Goal: Information Seeking & Learning: Learn about a topic

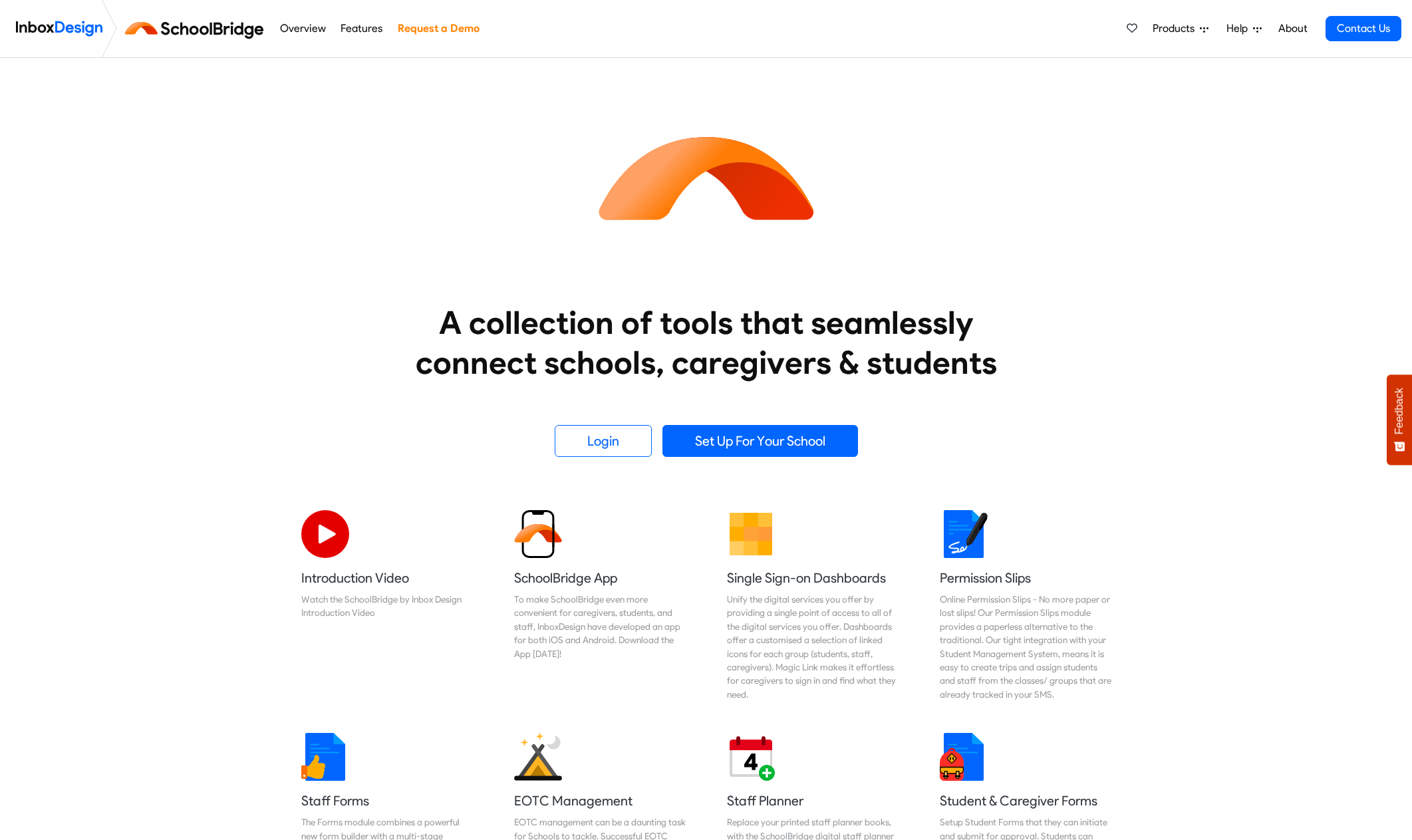
click at [1140, 272] on div "A collection of tools that seamlessly connect schools, caregivers & students Lo…" at bounding box center [706, 258] width 1412 height 399
click at [356, 26] on link "Features" at bounding box center [362, 28] width 49 height 26
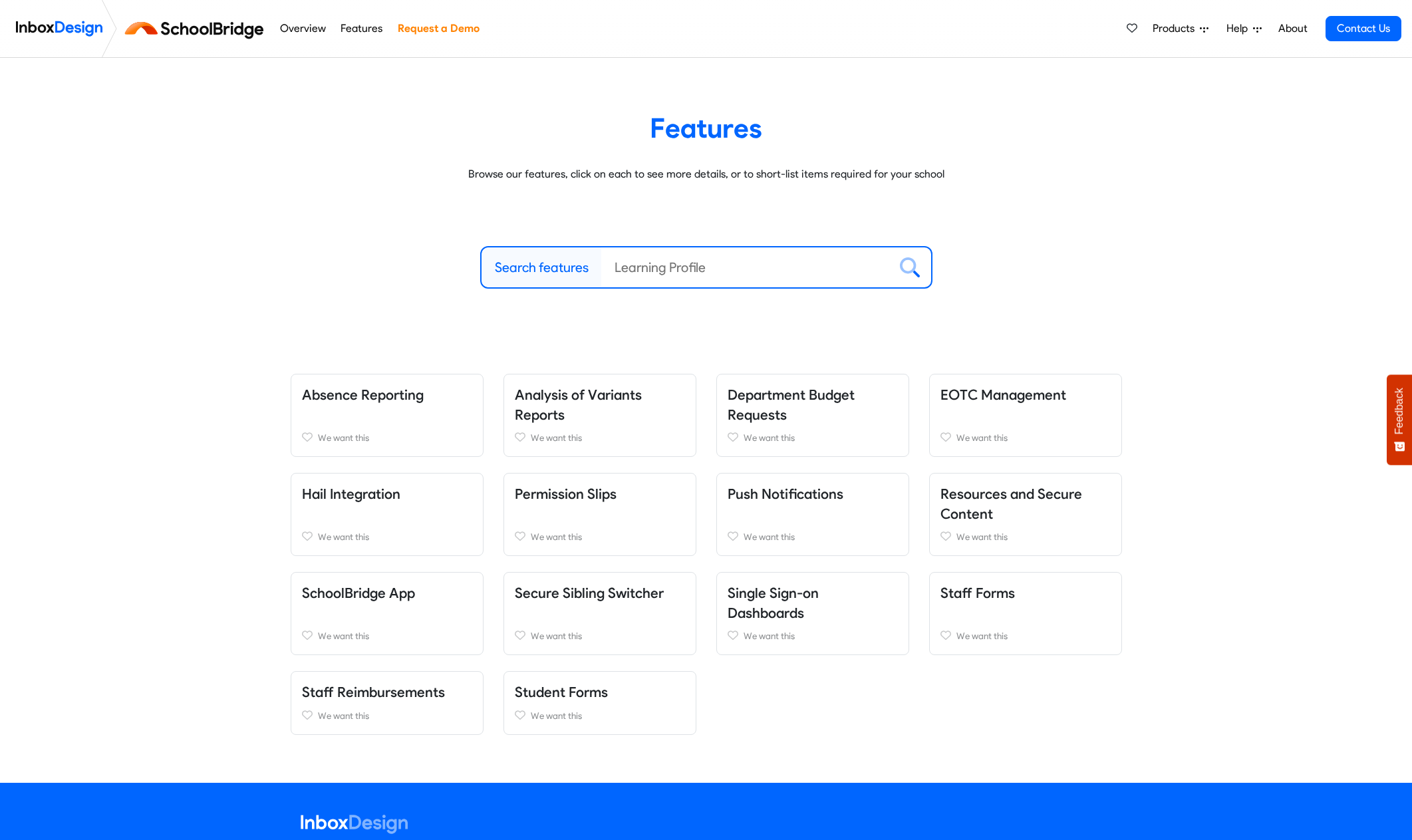
click at [1113, 250] on div "Search features Clear Browse all Features" at bounding box center [706, 267] width 832 height 43
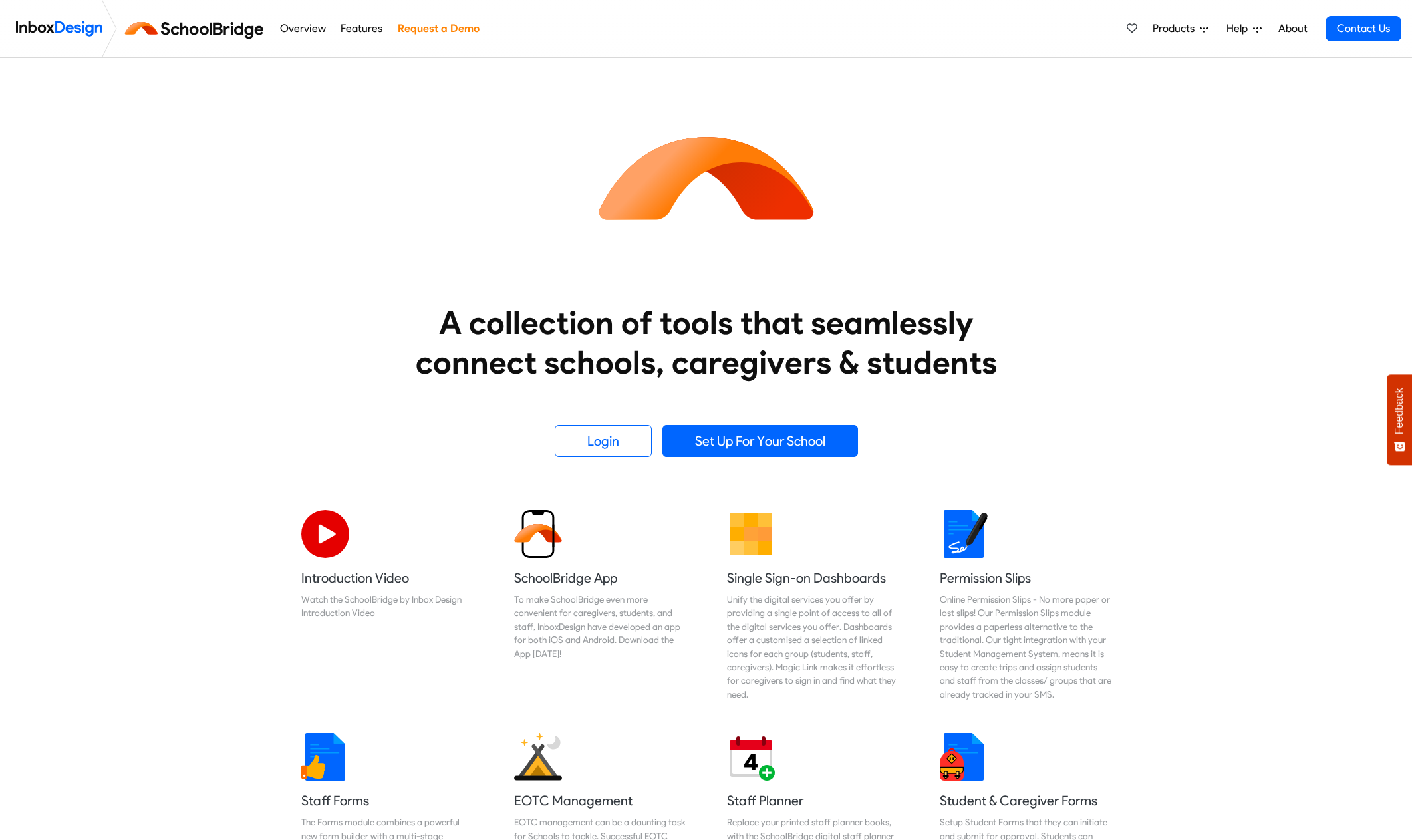
click at [617, 323] on heading "A collection of tools that seamlessly connect schools, caregivers & students" at bounding box center [707, 343] width 632 height 80
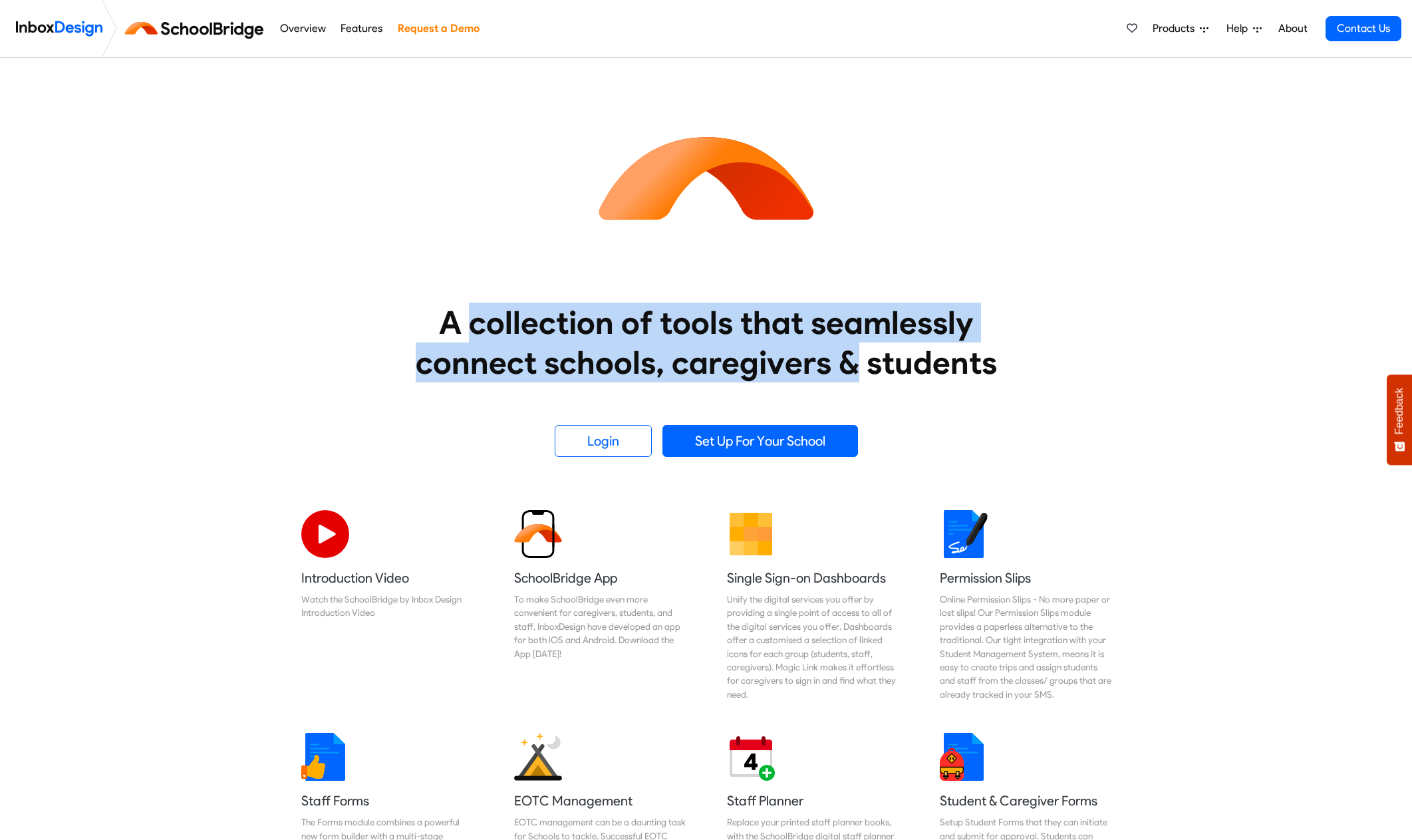
drag, startPoint x: 858, startPoint y: 367, endPoint x: 474, endPoint y: 312, distance: 387.9
click at [474, 312] on heading "A collection of tools that seamlessly connect schools, caregivers & students" at bounding box center [707, 343] width 632 height 80
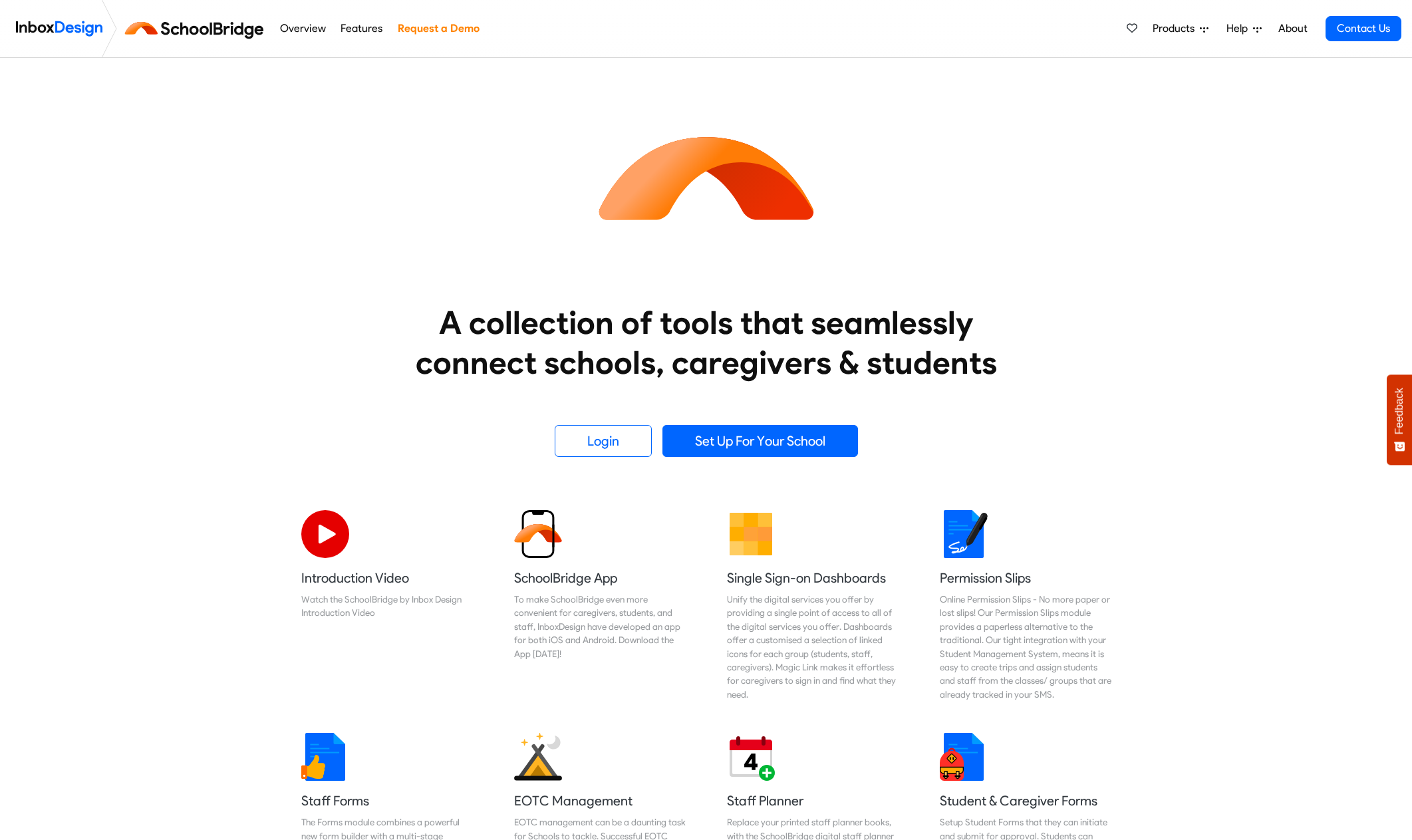
click at [881, 374] on heading "A collection of tools that seamlessly connect schools, caregivers & students" at bounding box center [707, 343] width 632 height 80
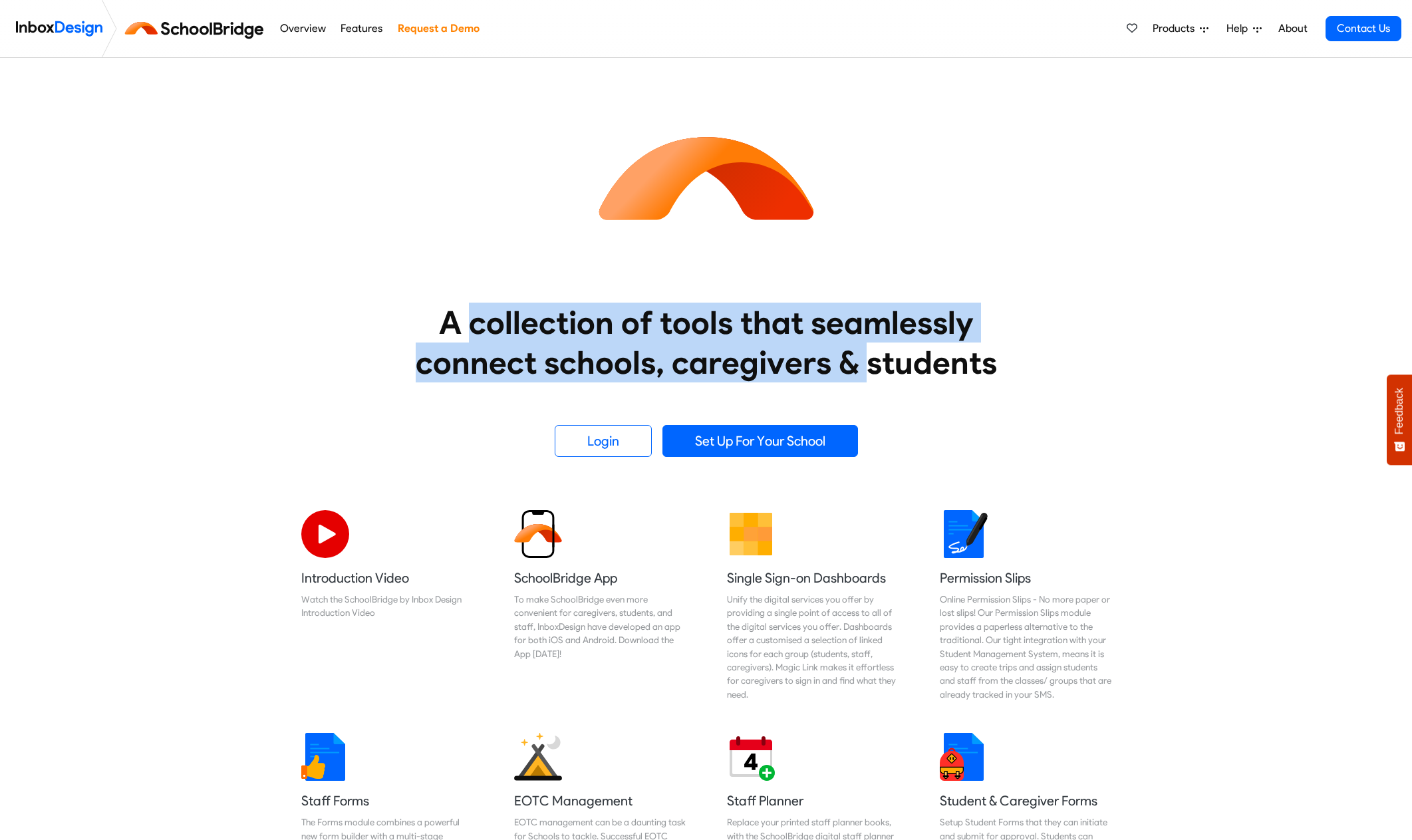
drag, startPoint x: 862, startPoint y: 364, endPoint x: 475, endPoint y: 323, distance: 389.2
click at [475, 323] on heading "A collection of tools that seamlessly connect schools, caregivers & students" at bounding box center [707, 343] width 632 height 80
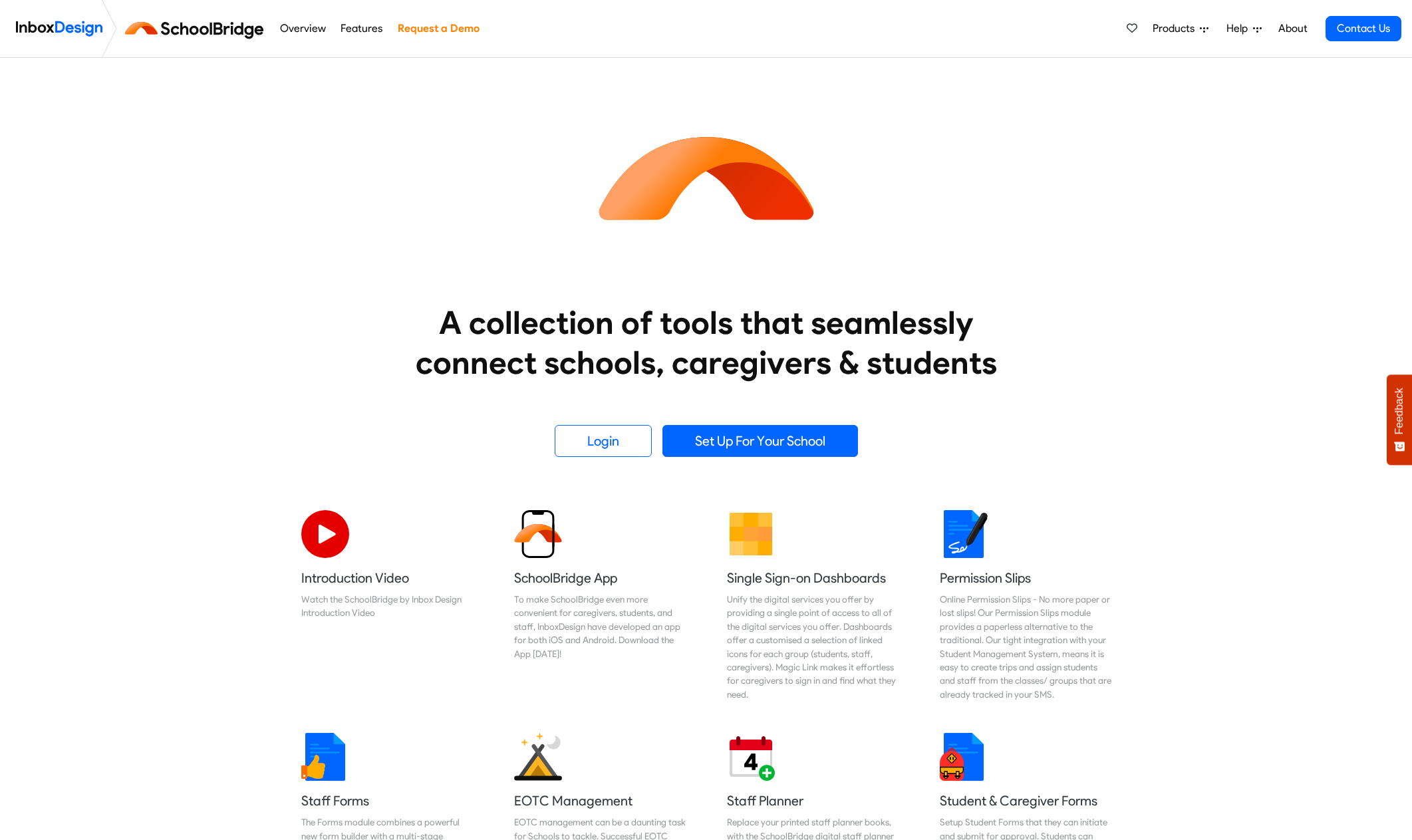
drag, startPoint x: 435, startPoint y: 194, endPoint x: 446, endPoint y: 159, distance: 36.7
click at [435, 193] on div "A collection of tools that seamlessly connect schools, caregivers & students Lo…" at bounding box center [706, 258] width 852 height 399
click at [307, 31] on link "Overview" at bounding box center [302, 28] width 53 height 26
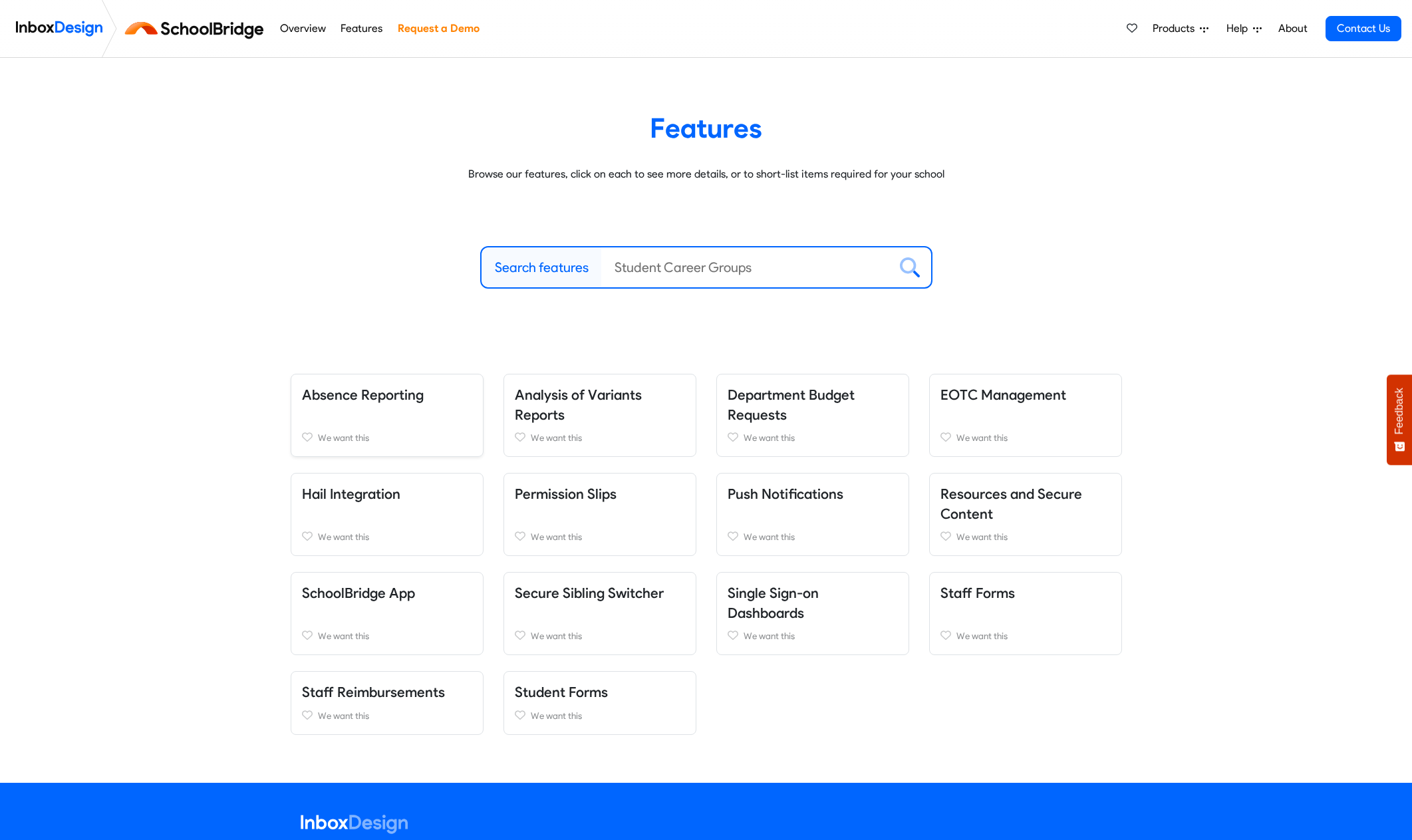
click at [372, 415] on div "Absence Reporting We want this" at bounding box center [387, 415] width 193 height 83
click at [401, 436] on link "We want this" at bounding box center [386, 438] width 170 height 16
click at [401, 435] on link "Favourited" at bounding box center [386, 438] width 170 height 16
click at [385, 391] on link "Absence Reporting" at bounding box center [363, 394] width 122 height 16
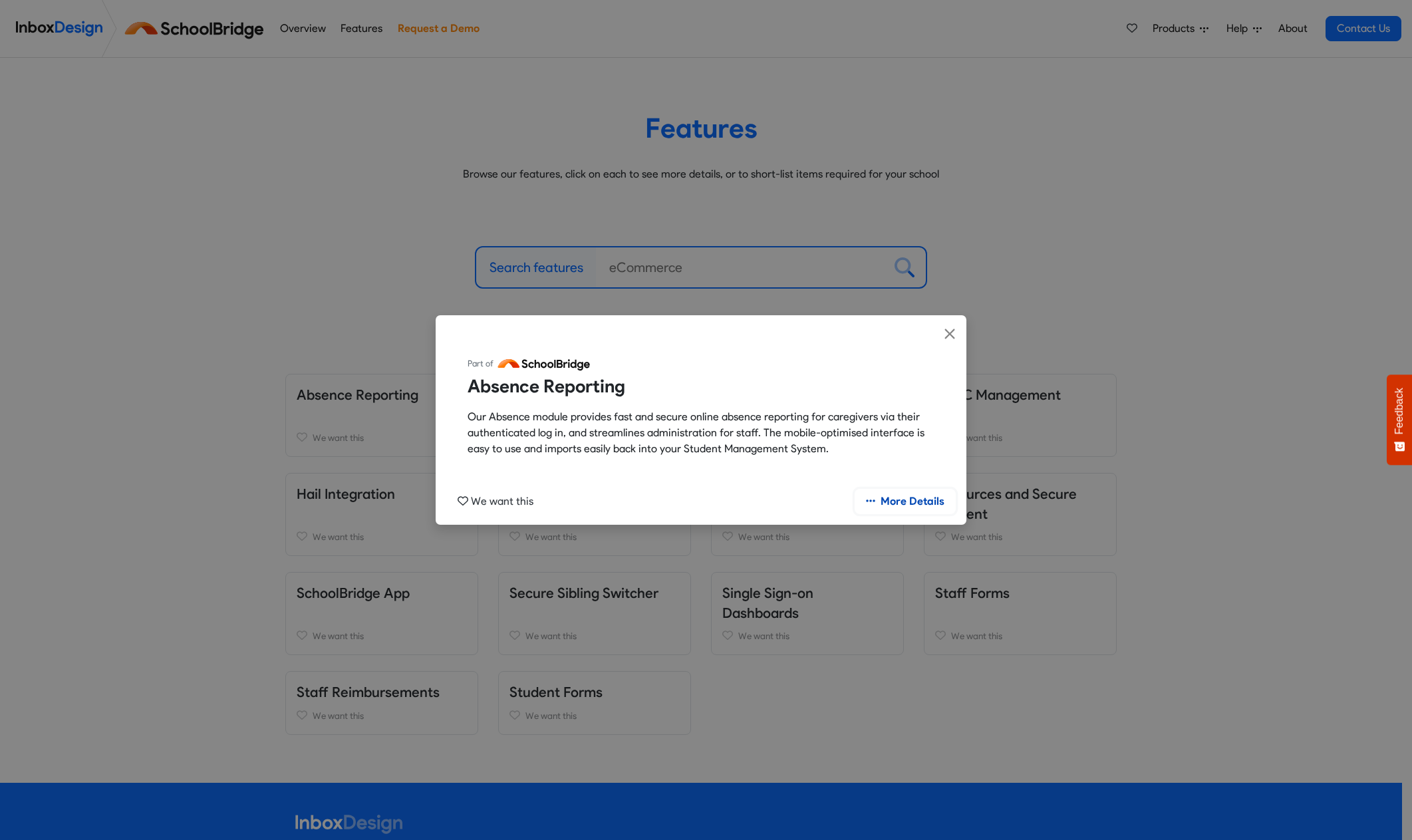
click at [911, 498] on link "More Details" at bounding box center [905, 502] width 101 height 26
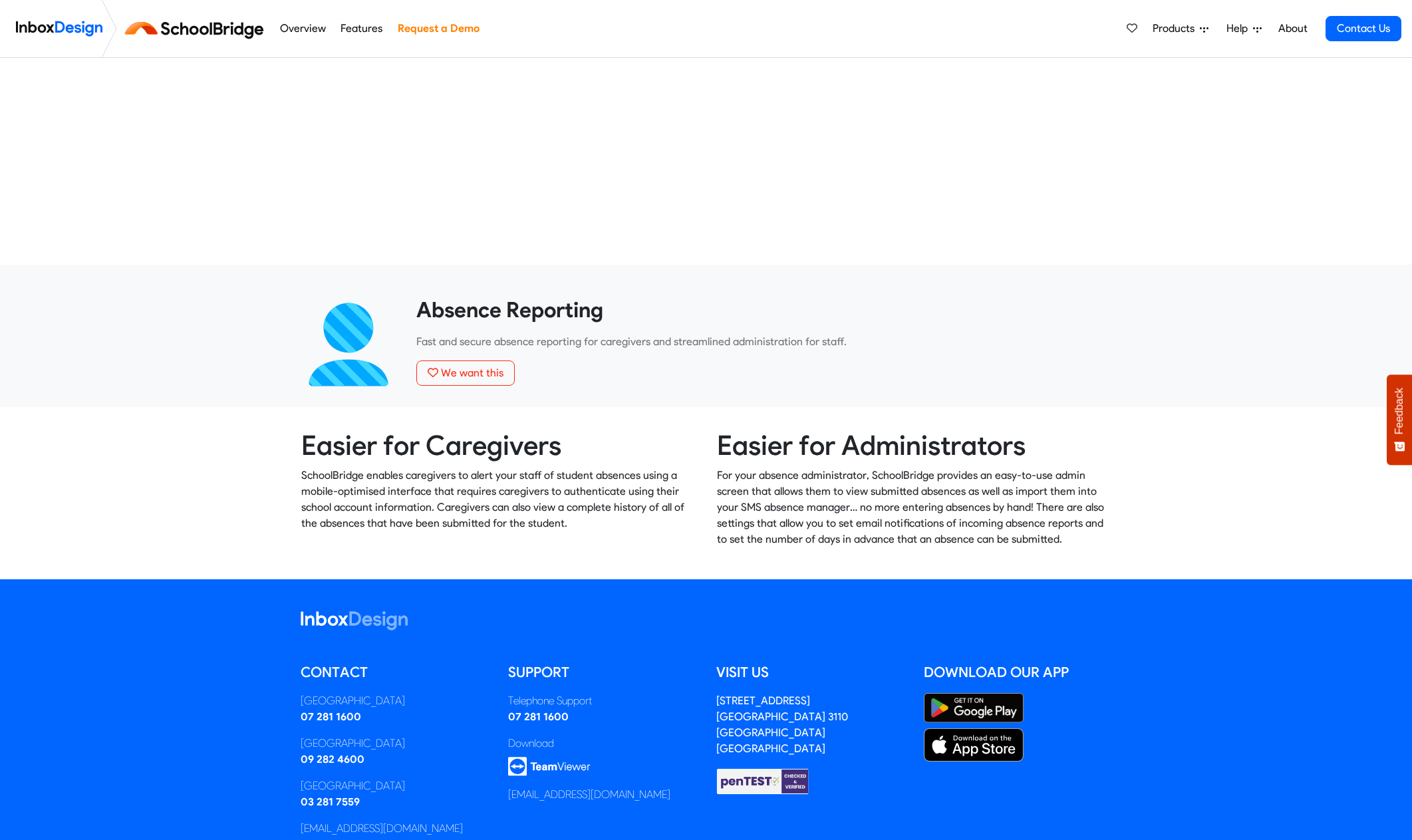
scroll to position [397, 0]
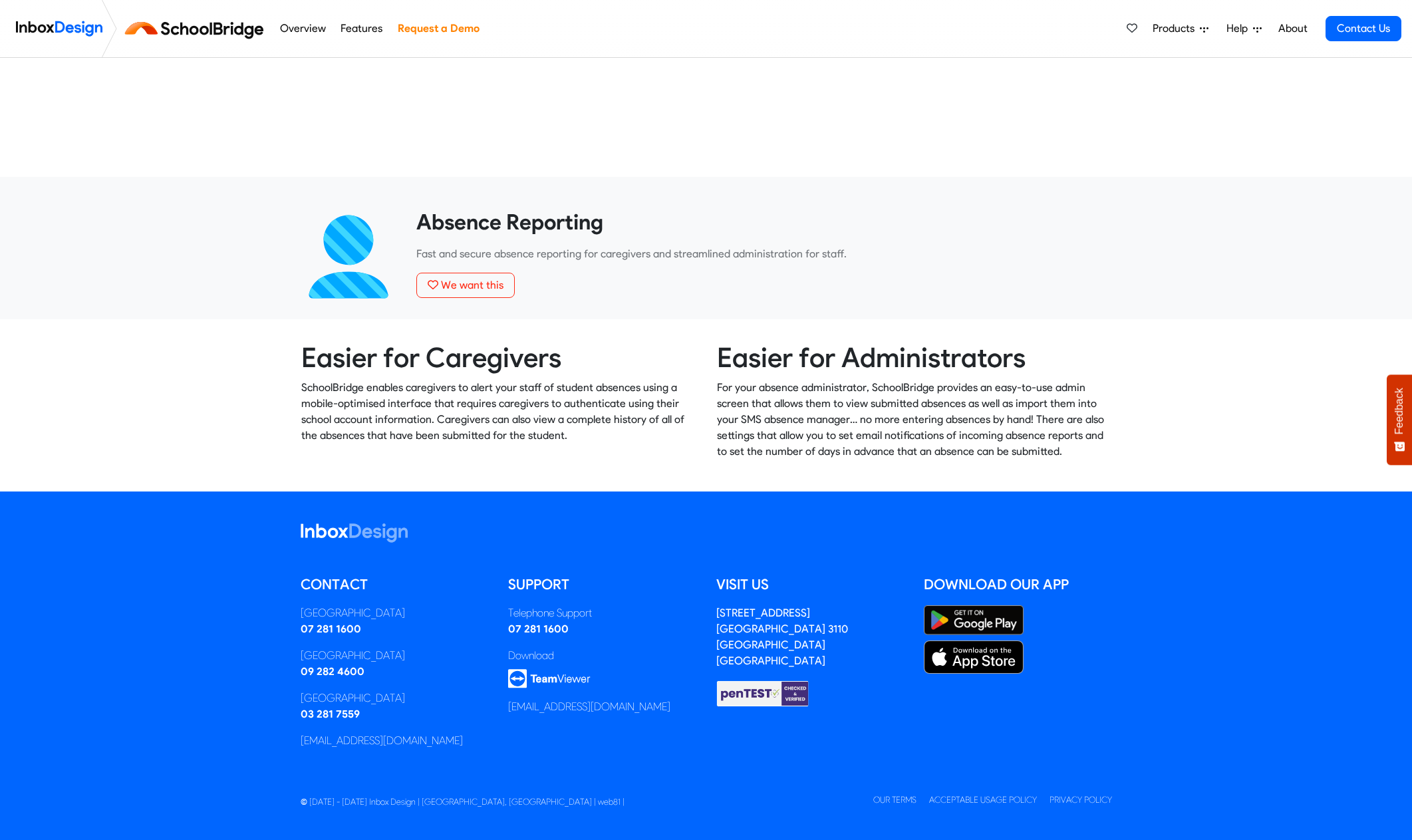
click at [760, 416] on p "For your absence administrator, SchoolBridge provides an easy-to-use admin scre…" at bounding box center [914, 420] width 394 height 80
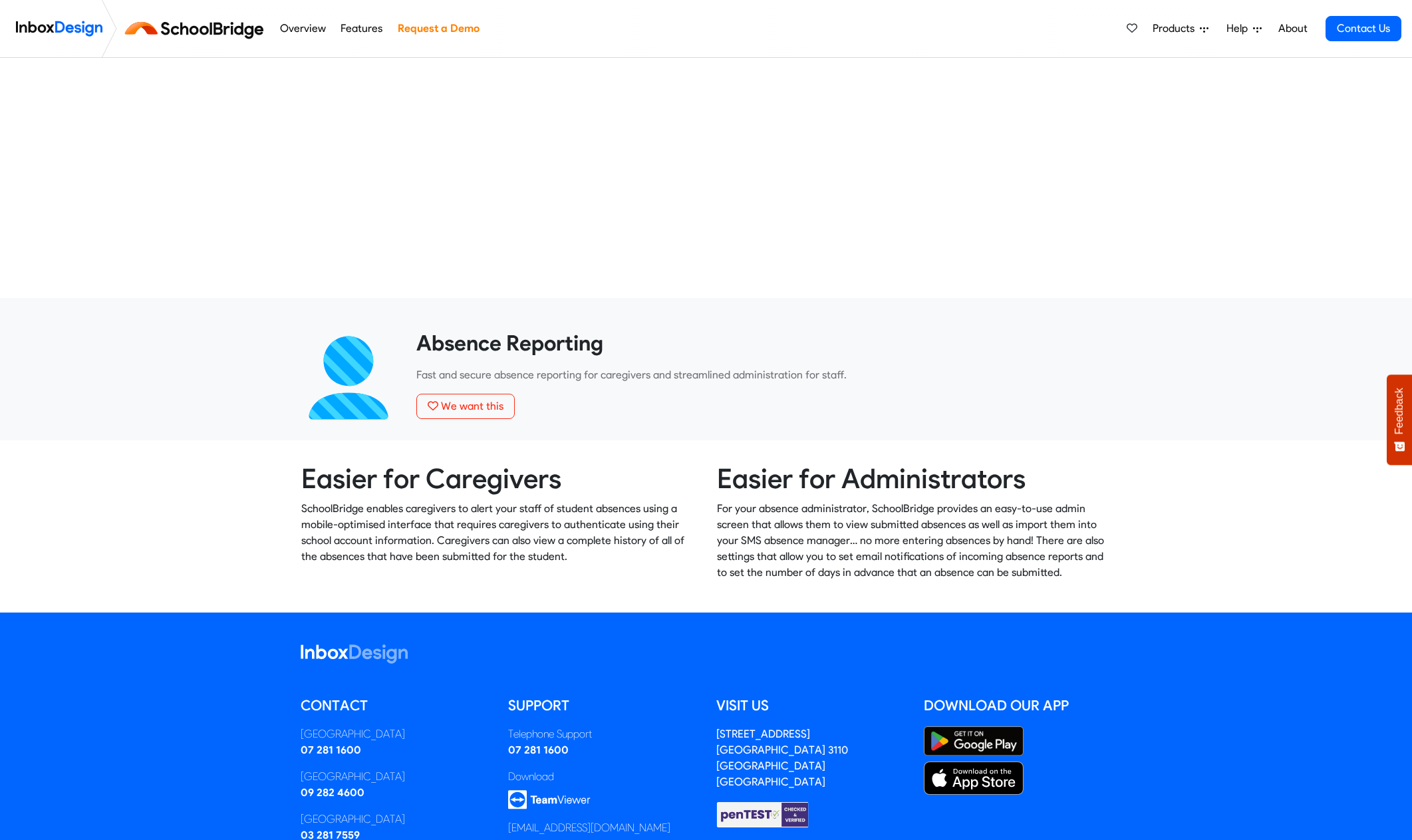
scroll to position [0, 0]
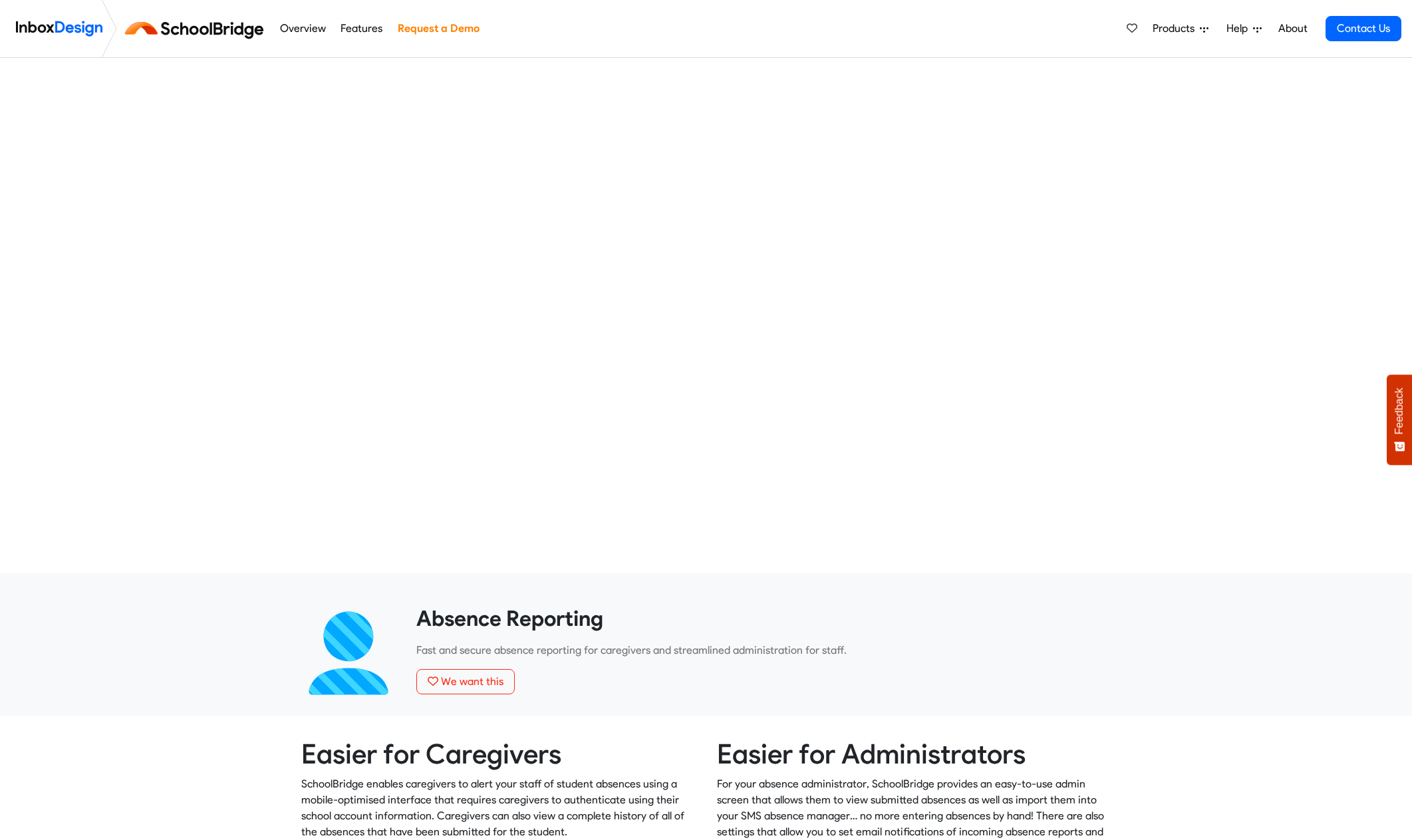
click at [1179, 25] on span "Products" at bounding box center [1176, 29] width 47 height 16
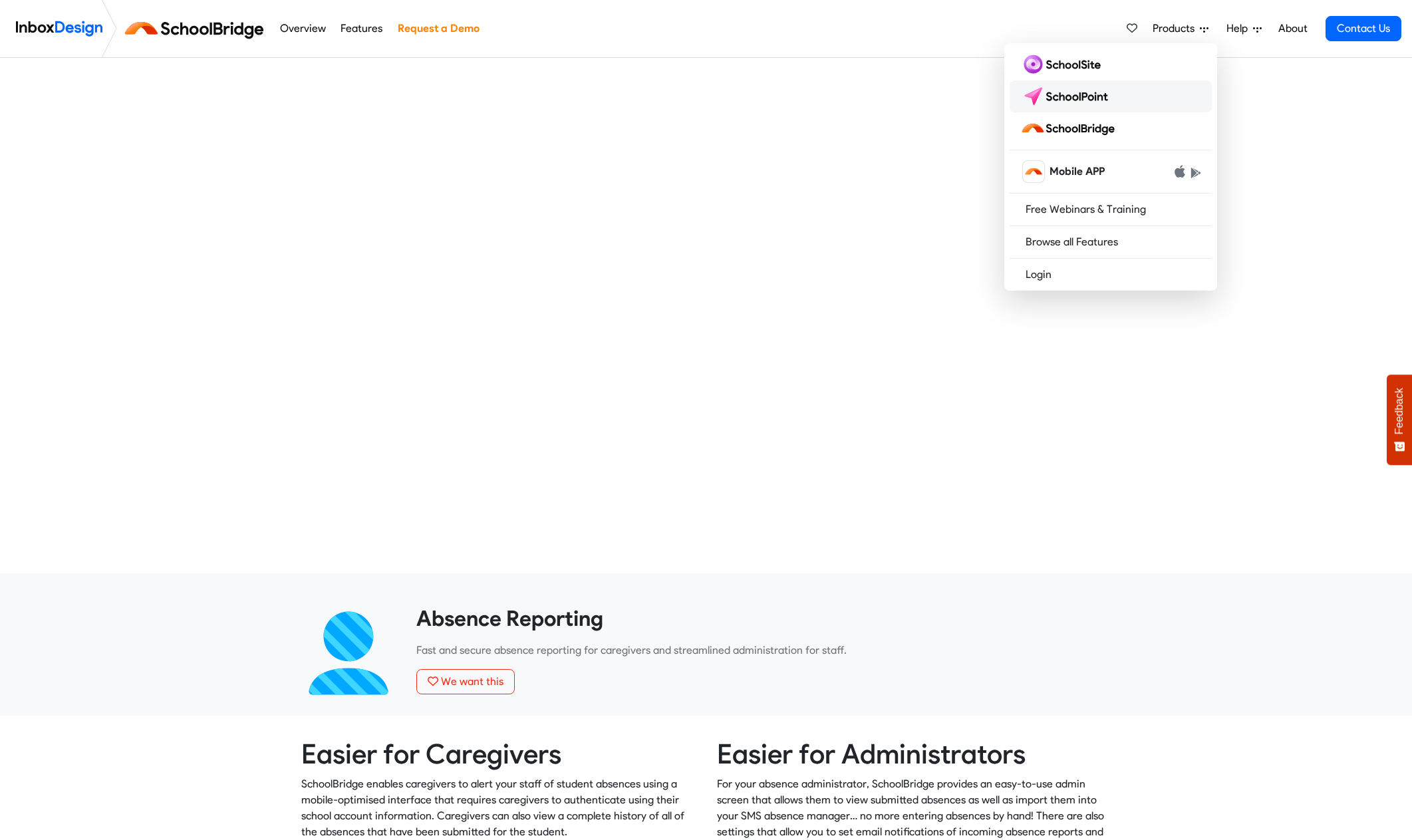
click at [1085, 97] on img at bounding box center [1067, 96] width 94 height 21
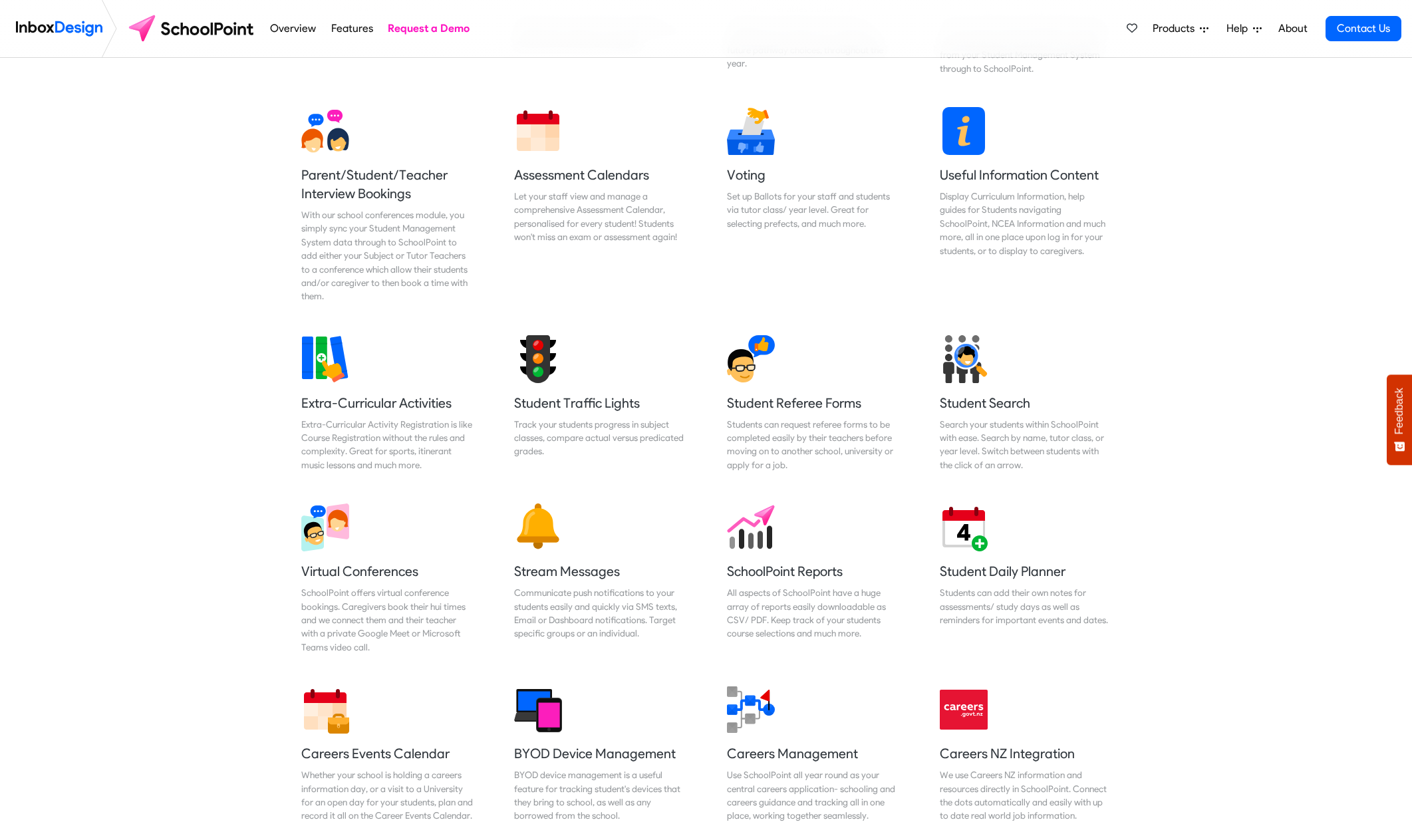
scroll to position [732, 0]
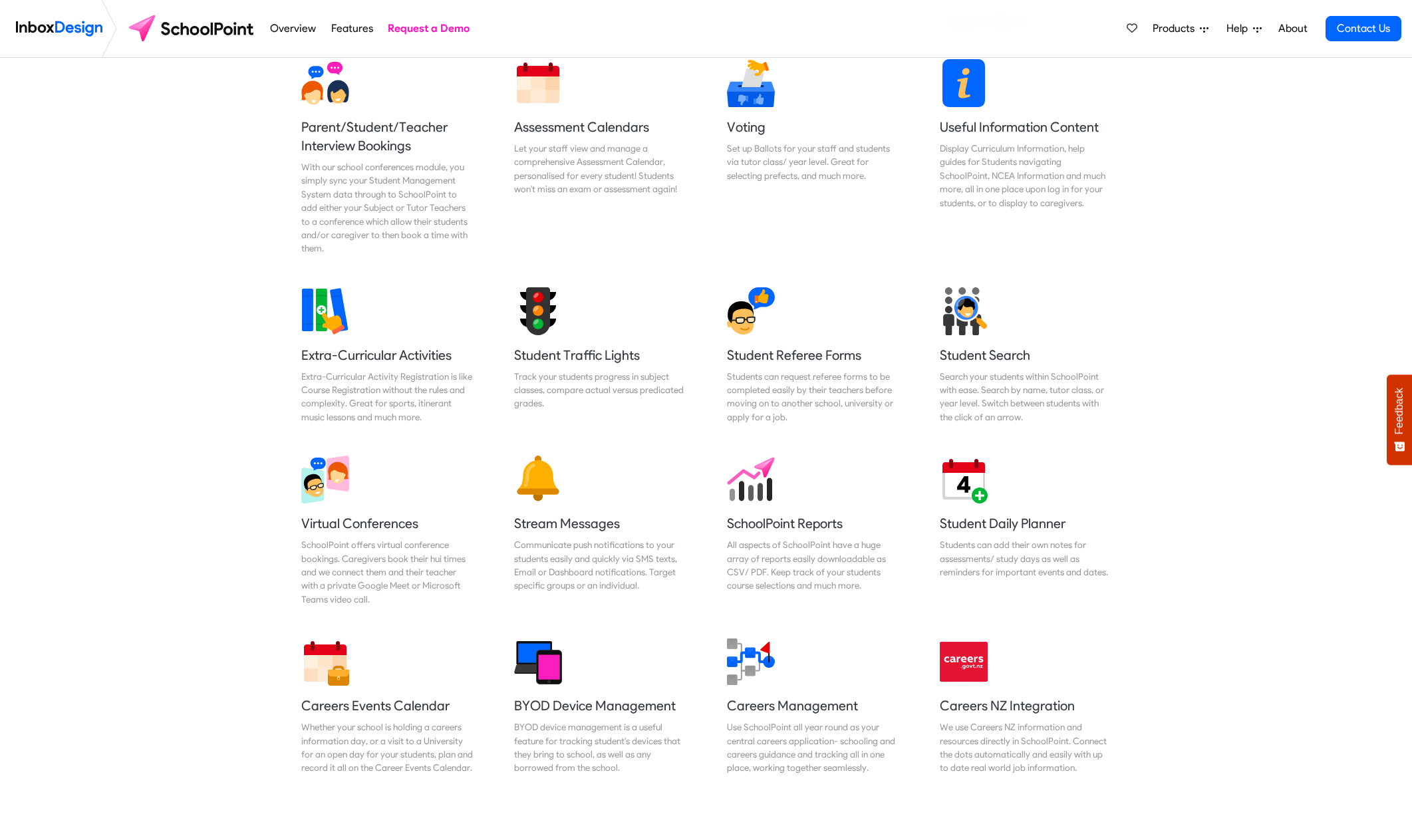
click at [1201, 494] on div "Resources Booking System Allow Bookings and Approvals with our Resources Bookin…" at bounding box center [706, 516] width 1412 height 1337
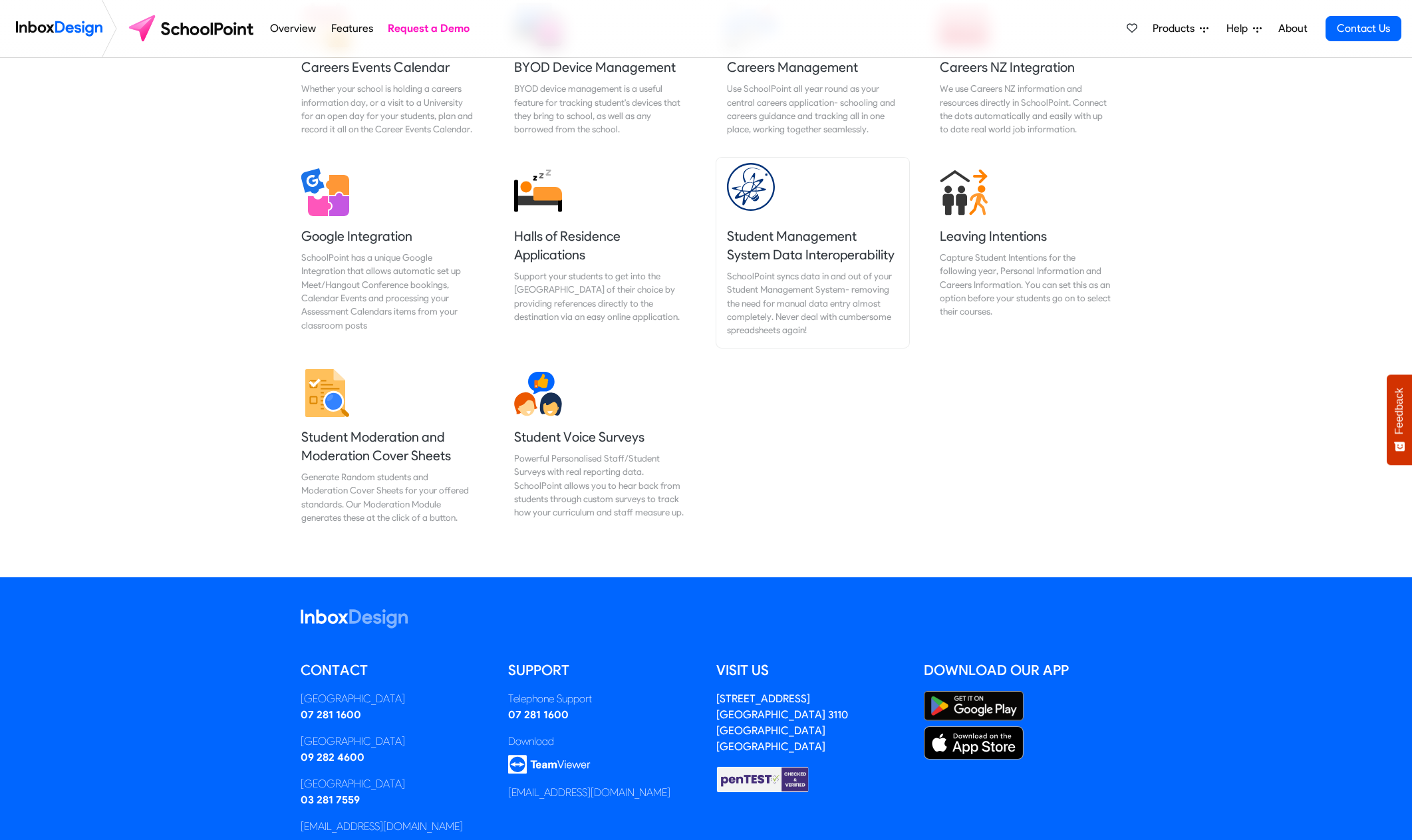
scroll to position [1397, 0]
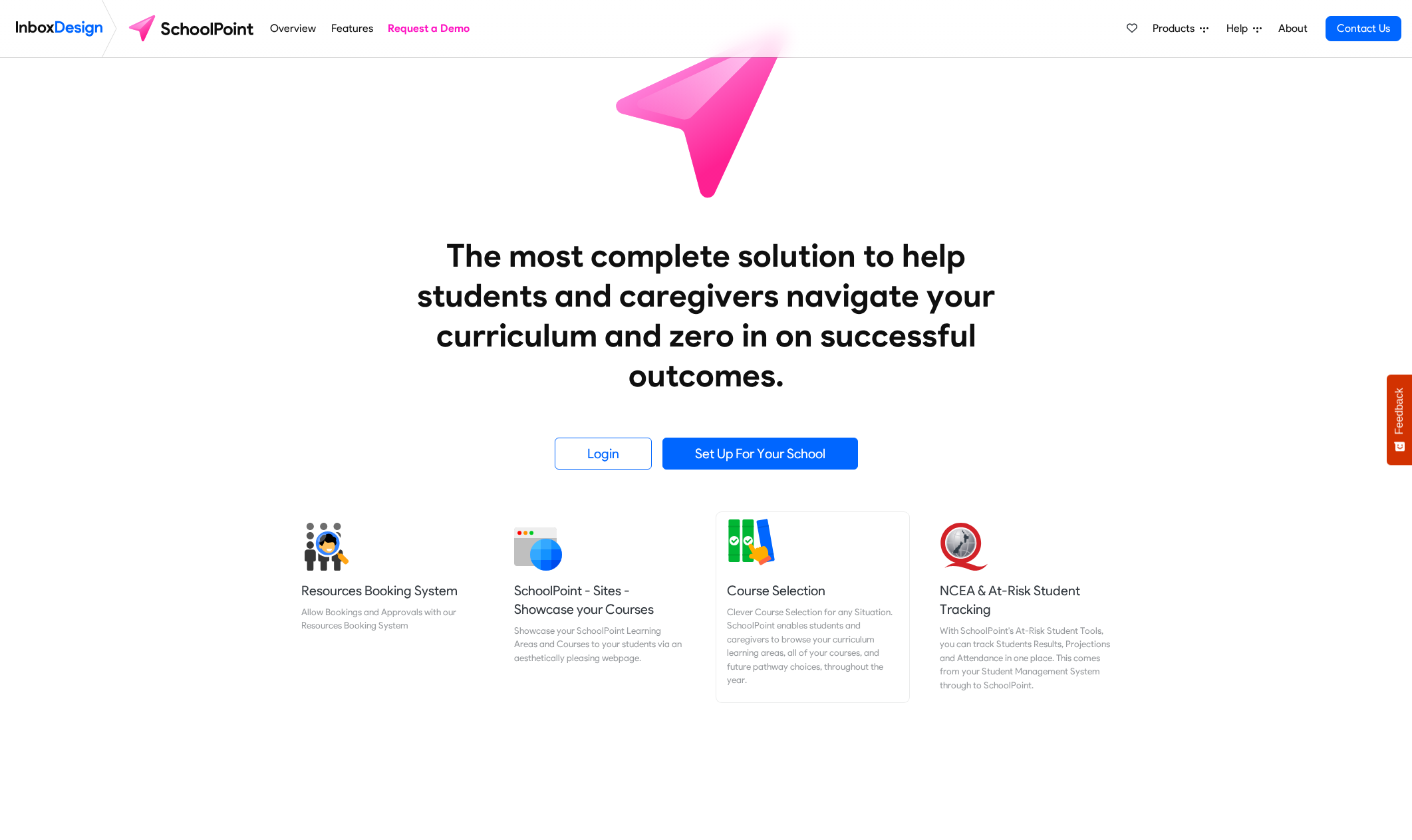
scroll to position [0, 0]
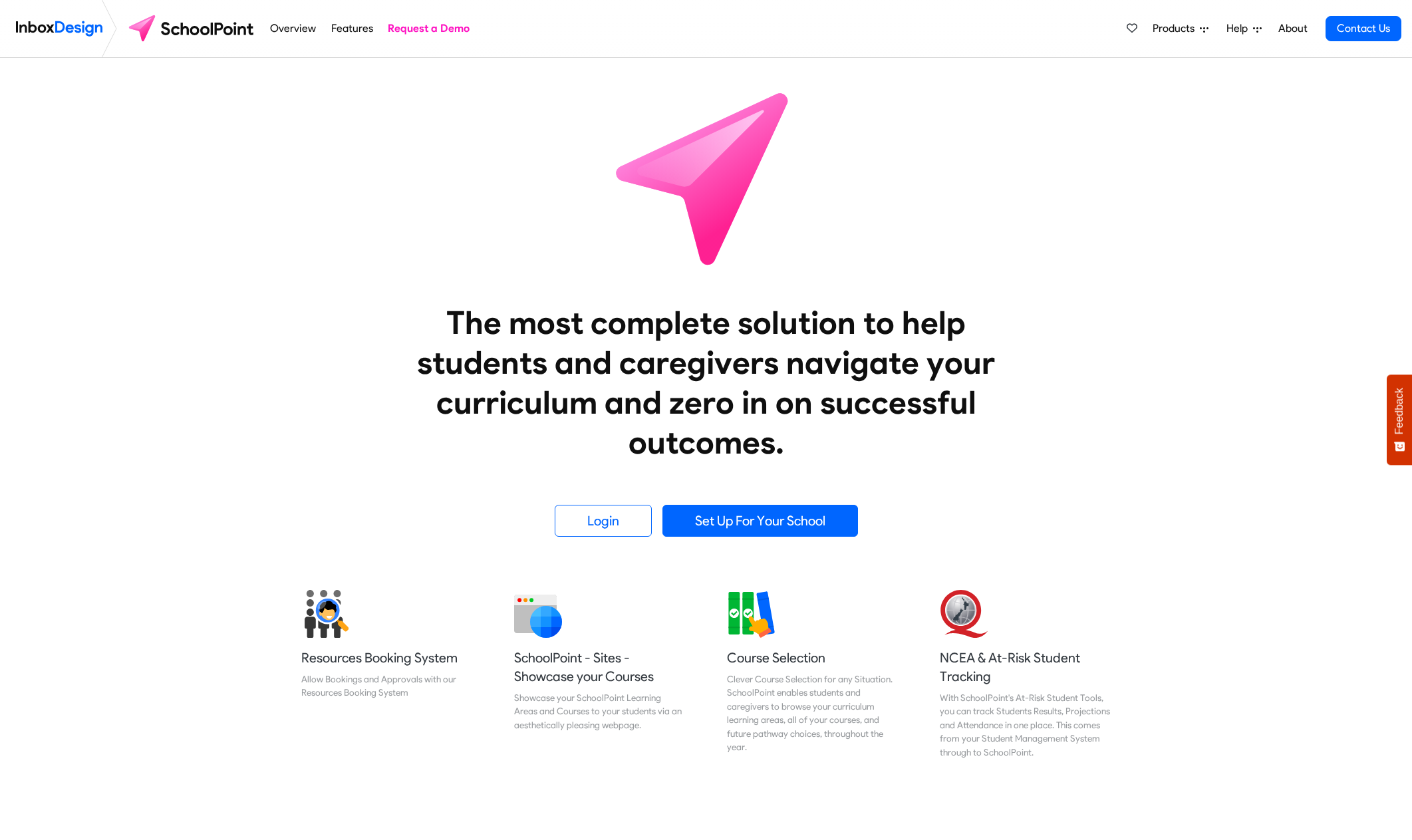
click at [1180, 28] on span "Products" at bounding box center [1176, 29] width 47 height 16
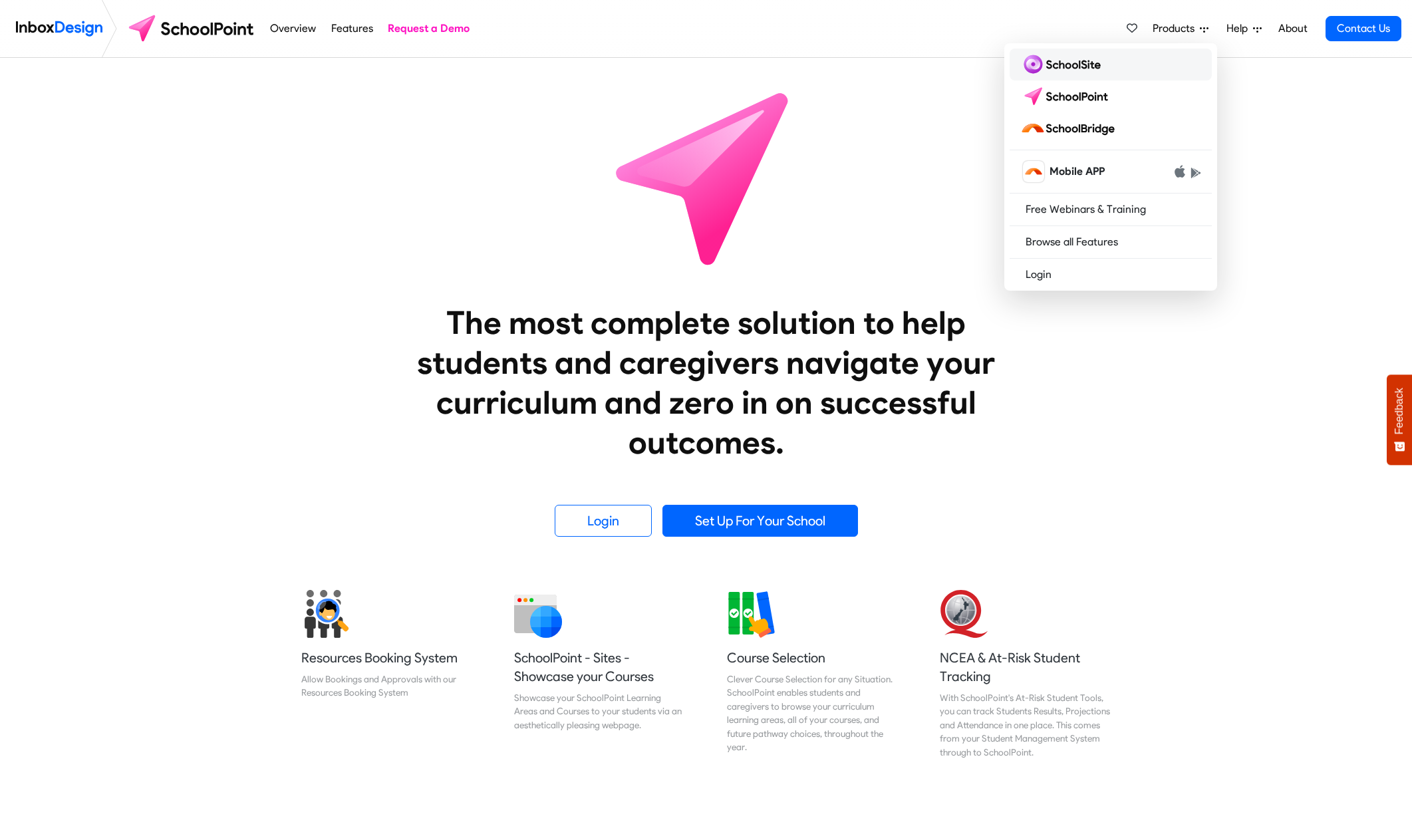
click at [1080, 58] on img at bounding box center [1063, 64] width 86 height 21
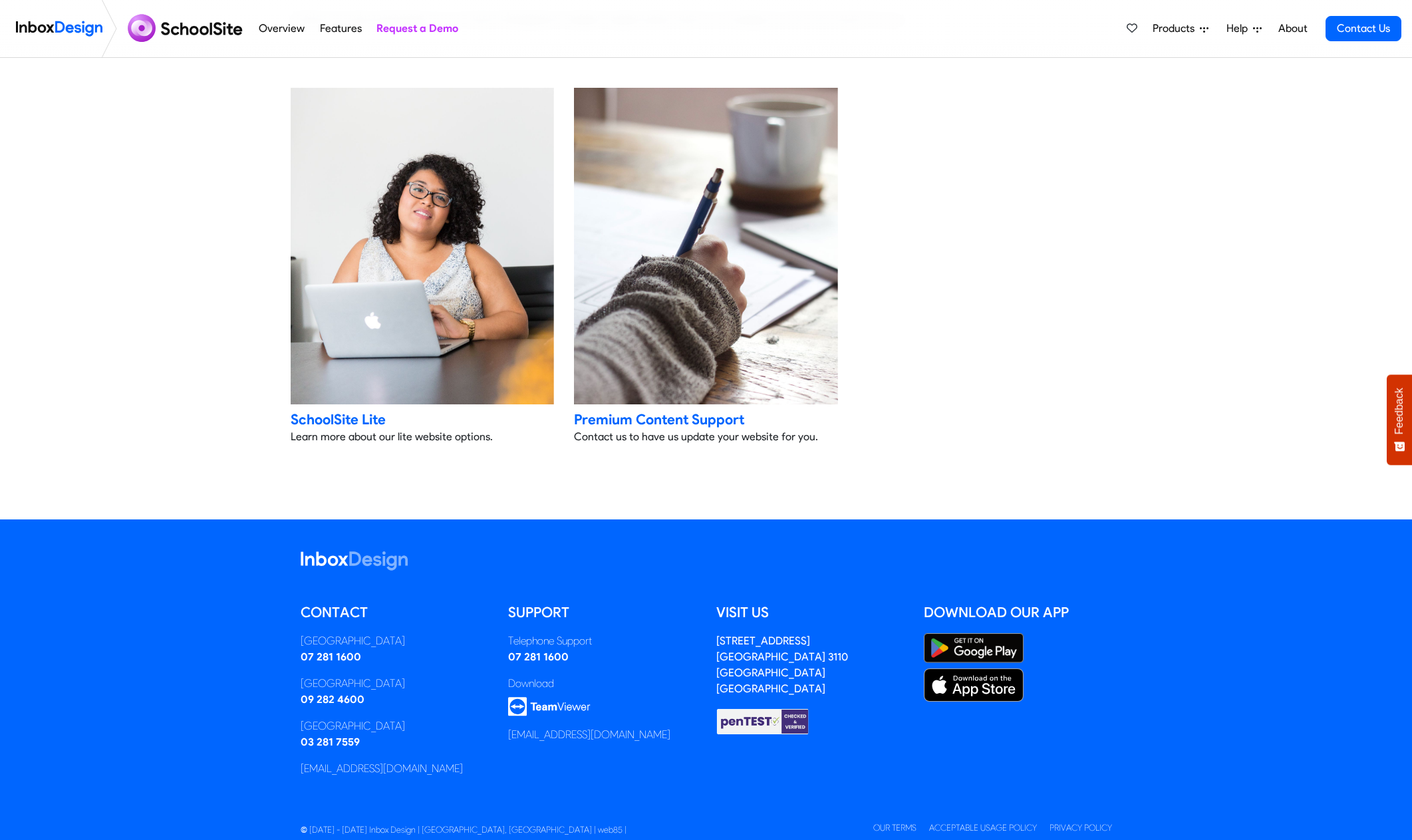
scroll to position [2701, 0]
